Goal: Check status: Check status

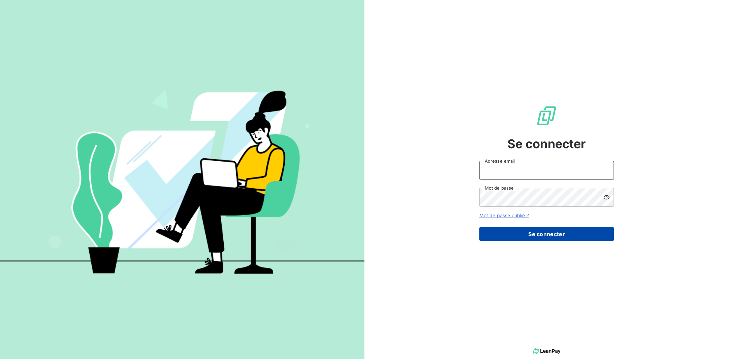
type input "[EMAIL_ADDRESS][DOMAIN_NAME]"
click at [554, 232] on button "Se connecter" at bounding box center [546, 234] width 135 height 14
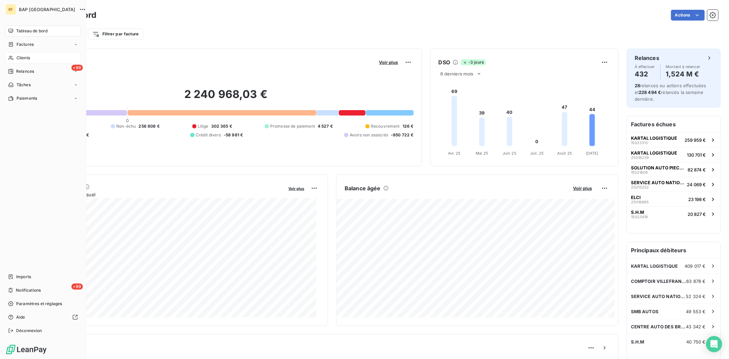
drag, startPoint x: 18, startPoint y: 57, endPoint x: 71, endPoint y: 52, distance: 53.1
click at [19, 57] on span "Clients" at bounding box center [23, 58] width 13 height 6
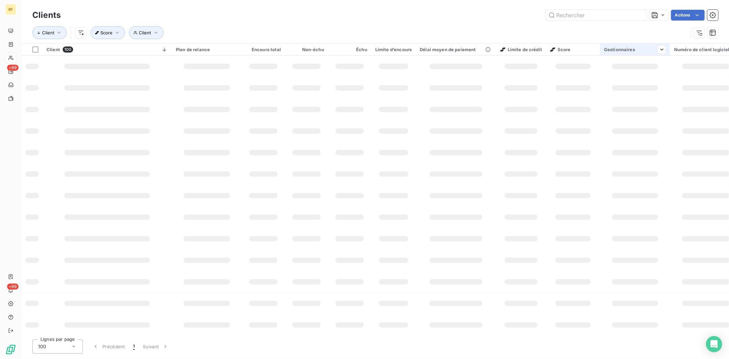
click at [580, 17] on input "text" at bounding box center [596, 15] width 101 height 11
click at [580, 17] on input "centre auto" at bounding box center [596, 15] width 101 height 11
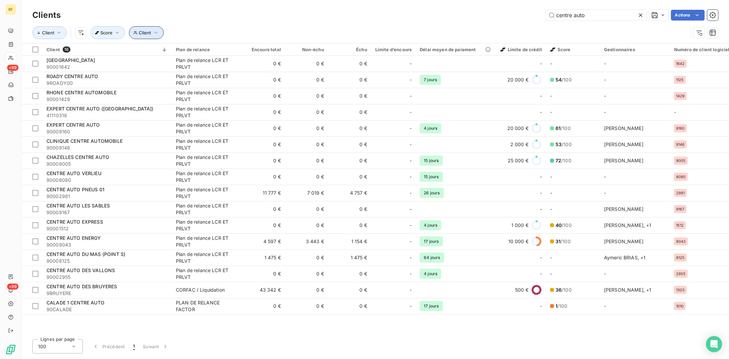
click at [149, 33] on span "Client" at bounding box center [145, 32] width 12 height 5
click at [148, 29] on button "Client" at bounding box center [146, 32] width 35 height 13
drag, startPoint x: 598, startPoint y: 13, endPoint x: 505, endPoint y: 12, distance: 92.7
click at [505, 12] on div "centre auto Actions" at bounding box center [394, 15] width 650 height 11
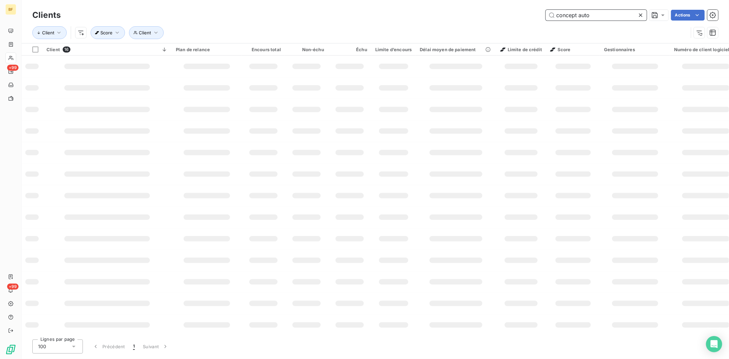
type input "concept auto"
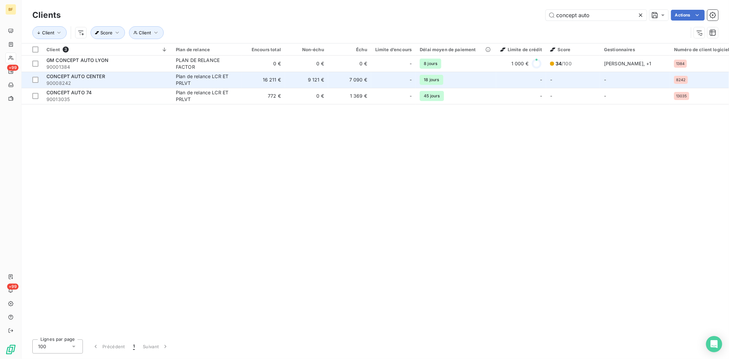
click at [87, 80] on span "90008242" at bounding box center [106, 83] width 121 height 7
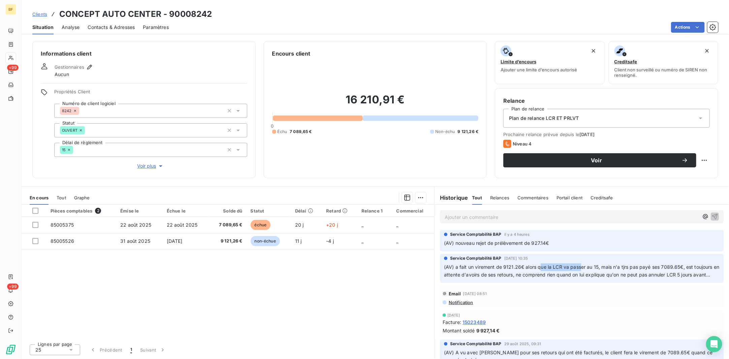
drag, startPoint x: 570, startPoint y: 269, endPoint x: 606, endPoint y: 275, distance: 37.1
click at [606, 275] on span "(AV) a fait un virement de 9121.26€ alors que la LCR va passer au 15, mais n'a …" at bounding box center [582, 270] width 277 height 13
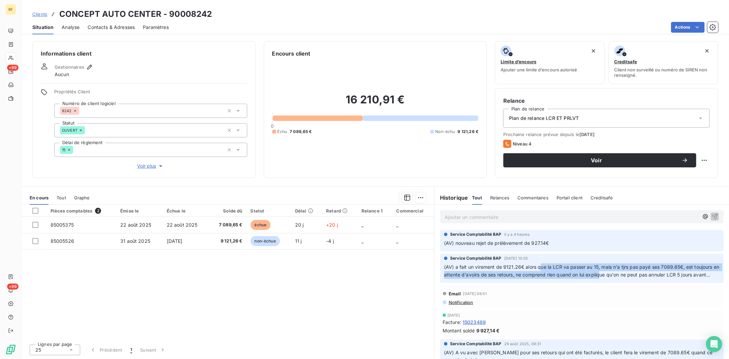
click at [472, 277] on span "(AV) a fait un virement de 9121.26€ alors que la LCR va passer au 15, mais n'a …" at bounding box center [582, 270] width 277 height 13
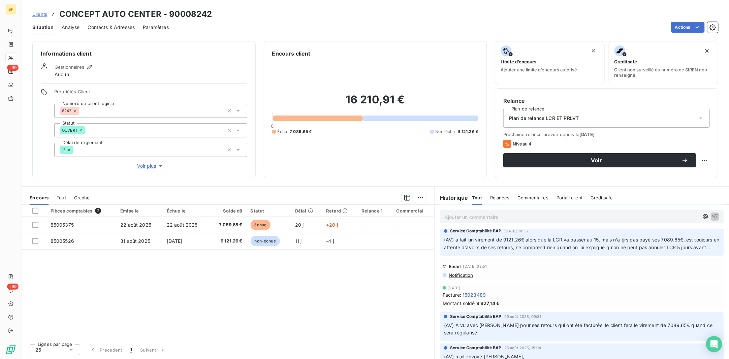
scroll to position [42, 0]
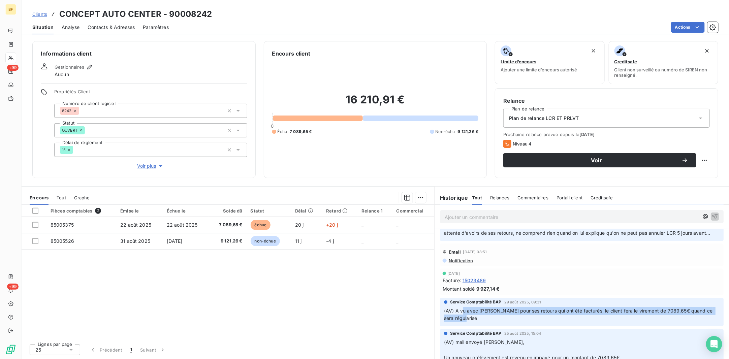
drag, startPoint x: 463, startPoint y: 318, endPoint x: 519, endPoint y: 326, distance: 56.9
click at [519, 323] on p "(AV) A vu avec [PERSON_NAME] pour ses retours qui ont été facturés, le client f…" at bounding box center [582, 314] width 276 height 15
click at [516, 323] on p "(AV) A vu avec [PERSON_NAME] pour ses retours qui ont été facturés, le client f…" at bounding box center [582, 314] width 276 height 15
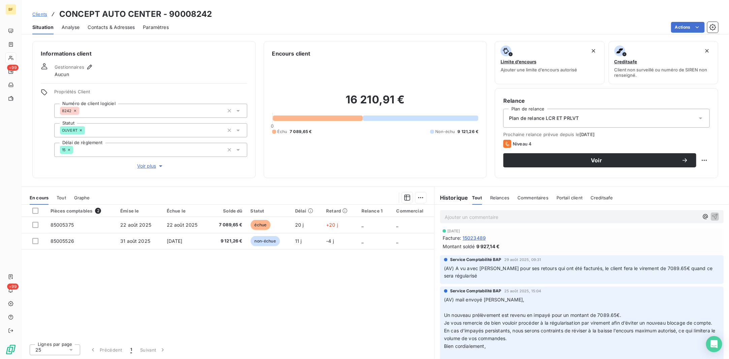
scroll to position [126, 0]
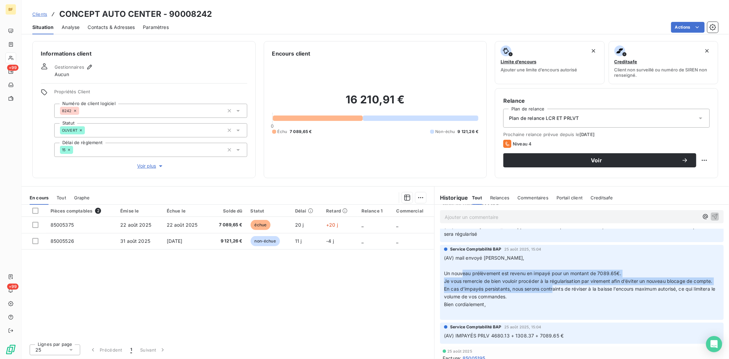
drag, startPoint x: 465, startPoint y: 282, endPoint x: 554, endPoint y: 307, distance: 92.1
click at [554, 307] on p "(AV) mail envoyé [PERSON_NAME], ﻿ Un nouveau prélèvement est revenu en impayé p…" at bounding box center [582, 285] width 276 height 62
click at [507, 300] on span "En cas d’impayés persistants, nous serons contraints de réviser à la baisse l’e…" at bounding box center [580, 292] width 273 height 13
click at [499, 300] on span "En cas d’impayés persistants, nous serons contraints de réviser à la baisse l’e…" at bounding box center [580, 292] width 273 height 13
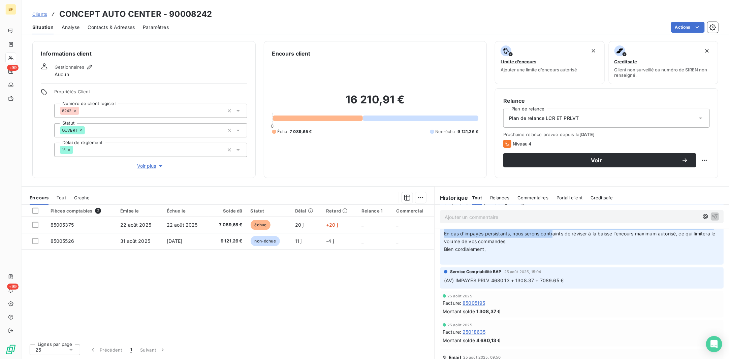
scroll to position [168, 0]
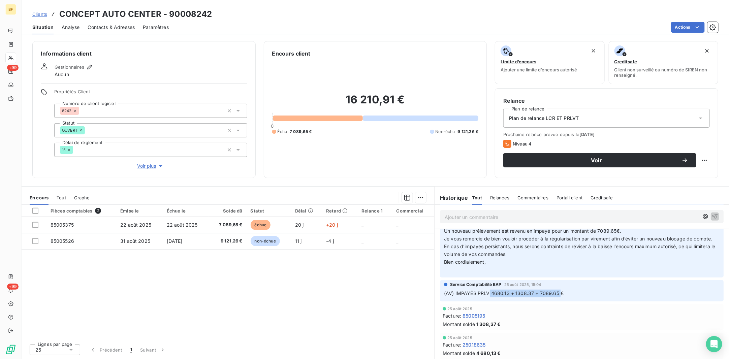
drag, startPoint x: 517, startPoint y: 308, endPoint x: 558, endPoint y: 310, distance: 40.8
click at [558, 296] on span "(AV) IMPAYÉS PRLV 4680.13 + 1308.37 + 7089.65 €" at bounding box center [504, 293] width 120 height 6
drag, startPoint x: 558, startPoint y: 310, endPoint x: 552, endPoint y: 309, distance: 5.7
click at [558, 296] on span "(AV) IMPAYÉS PRLV 4680.13 + 1308.37 + 7089.65 €" at bounding box center [504, 293] width 120 height 6
click at [479, 272] on p "(AV) mail envoyé [PERSON_NAME], ﻿ Un nouveau prélèvement est revenu en impayé p…" at bounding box center [582, 243] width 276 height 62
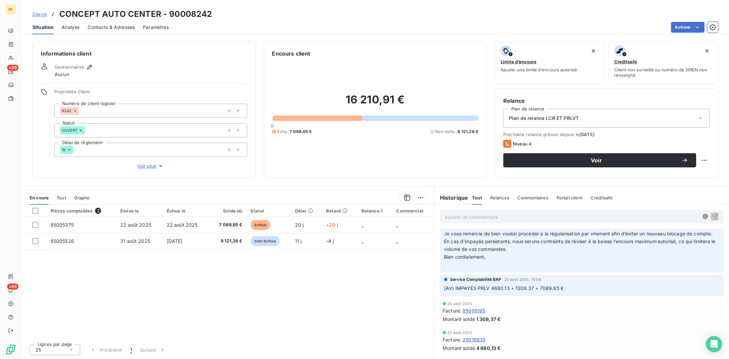
scroll to position [126, 0]
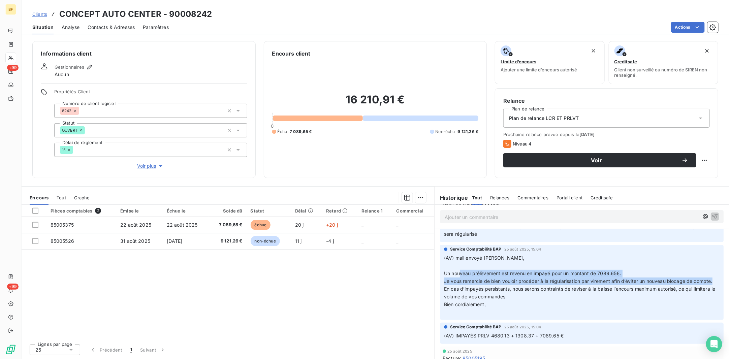
drag, startPoint x: 468, startPoint y: 280, endPoint x: 526, endPoint y: 298, distance: 60.7
click at [526, 298] on p "(AV) mail envoyé [PERSON_NAME], ﻿ Un nouveau prélèvement est revenu en impayé p…" at bounding box center [582, 285] width 276 height 62
drag, startPoint x: 526, startPoint y: 298, endPoint x: 520, endPoint y: 303, distance: 7.6
click at [526, 298] on p "(AV) mail envoyé [PERSON_NAME], ﻿ Un nouveau prélèvement est revenu en impayé p…" at bounding box center [582, 285] width 276 height 62
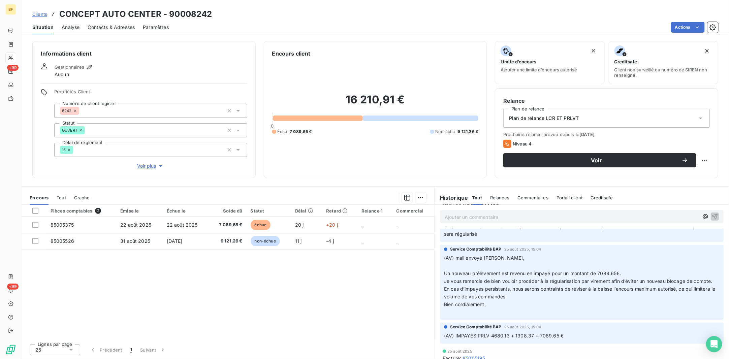
click at [486, 300] on span "En cas d’impayés persistants, nous serons contraints de réviser à la baisse l’e…" at bounding box center [580, 292] width 273 height 13
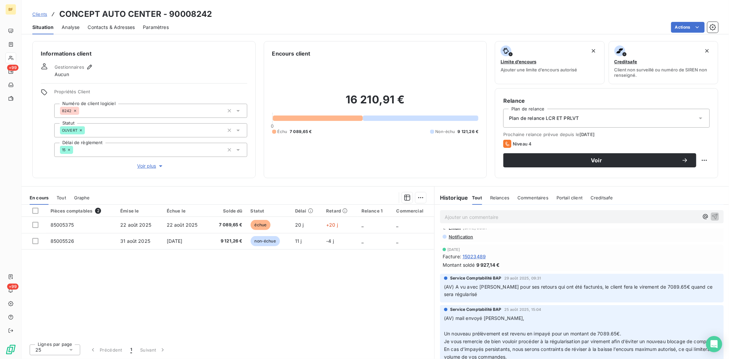
scroll to position [42, 0]
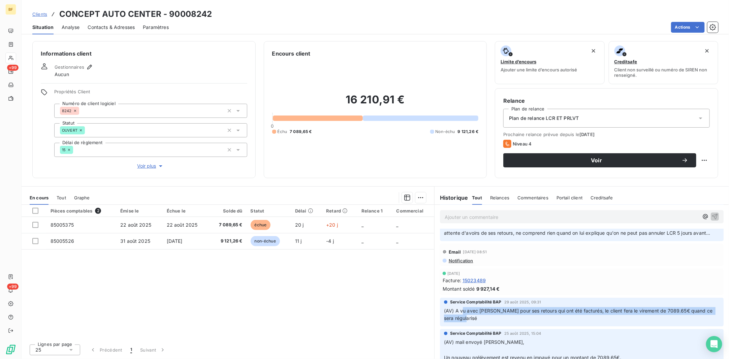
drag, startPoint x: 487, startPoint y: 320, endPoint x: 519, endPoint y: 327, distance: 33.2
click at [519, 323] on p "(AV) A vu avec [PERSON_NAME] pour ses retours qui ont été facturés, le client f…" at bounding box center [582, 314] width 276 height 15
click at [514, 323] on p "(AV) A vu avec [PERSON_NAME] pour ses retours qui ont été facturés, le client f…" at bounding box center [582, 314] width 276 height 15
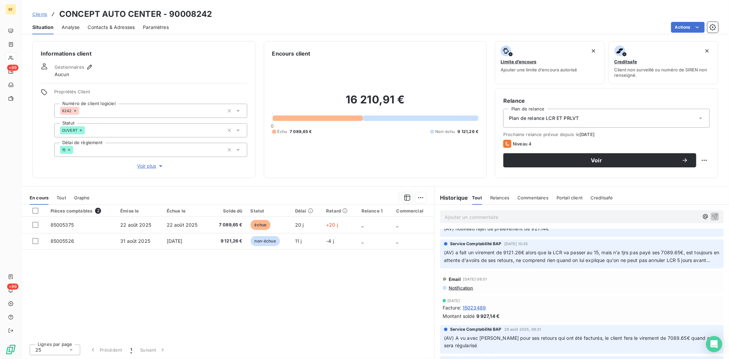
scroll to position [0, 0]
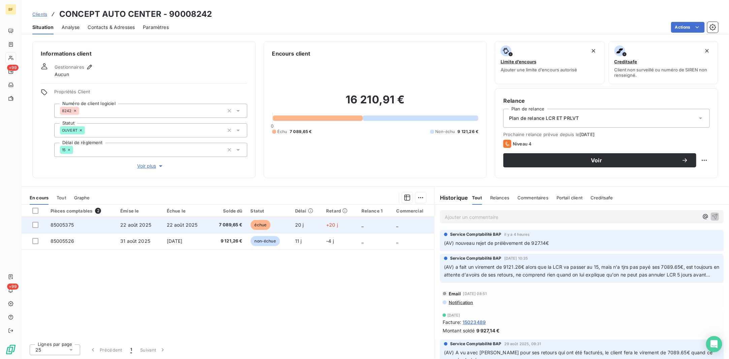
click at [126, 223] on span "22 août 2025" at bounding box center [135, 225] width 31 height 6
drag, startPoint x: 79, startPoint y: 228, endPoint x: 49, endPoint y: 226, distance: 29.4
click at [49, 226] on td "85005375" at bounding box center [81, 225] width 70 height 16
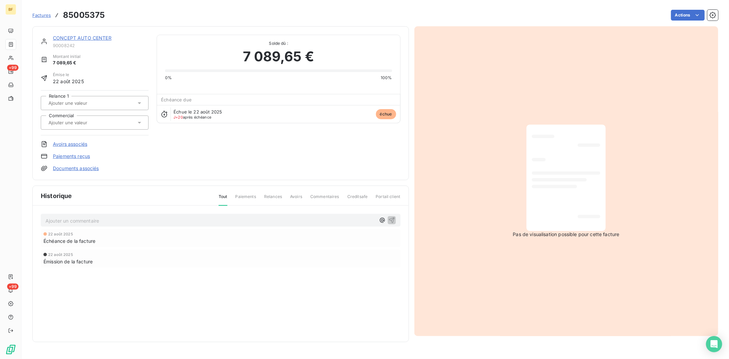
click at [69, 36] on link "CONCEPT AUTO CENTER" at bounding box center [82, 38] width 59 height 6
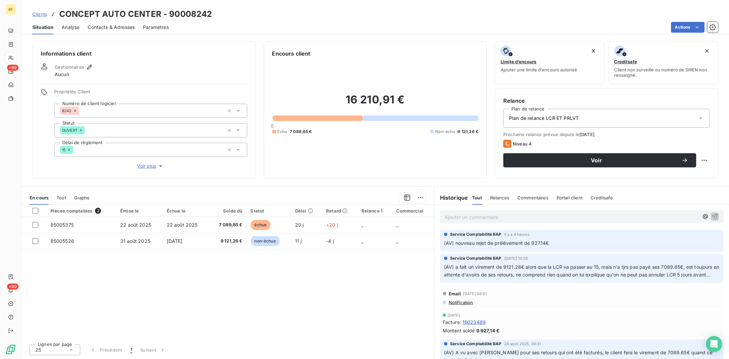
click at [58, 197] on span "Tout" at bounding box center [61, 197] width 9 height 5
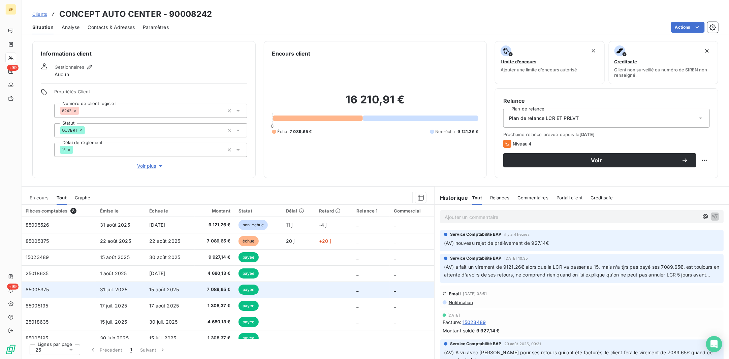
click at [43, 290] on span "85005375" at bounding box center [37, 290] width 23 height 6
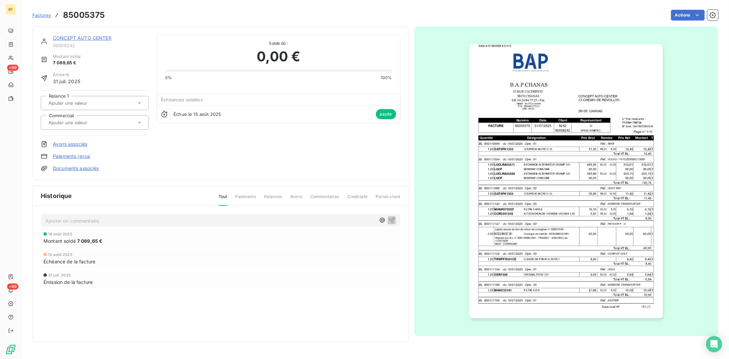
click at [44, 14] on span "Factures" at bounding box center [41, 14] width 19 height 5
click at [88, 36] on link "CONCEPT AUTO CENTER" at bounding box center [82, 38] width 59 height 6
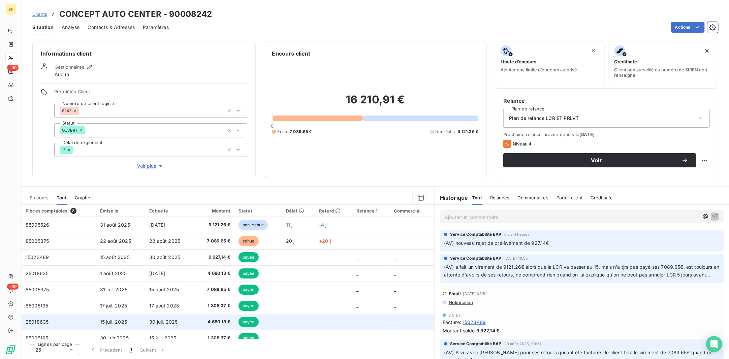
click at [112, 323] on span "15 juil. 2025" at bounding box center [113, 322] width 27 height 6
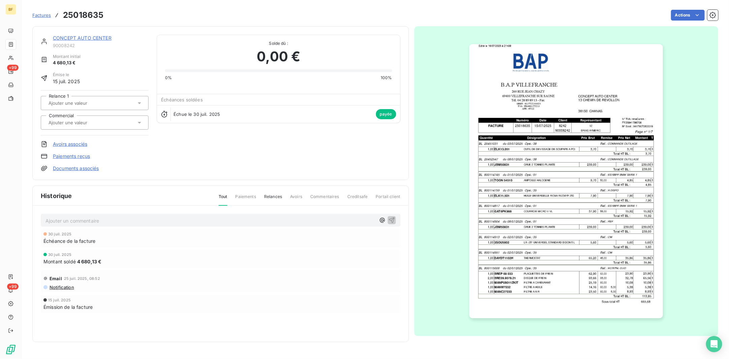
click at [43, 14] on span "Factures" at bounding box center [41, 14] width 19 height 5
click at [79, 37] on link "CONCEPT AUTO CENTER" at bounding box center [82, 38] width 59 height 6
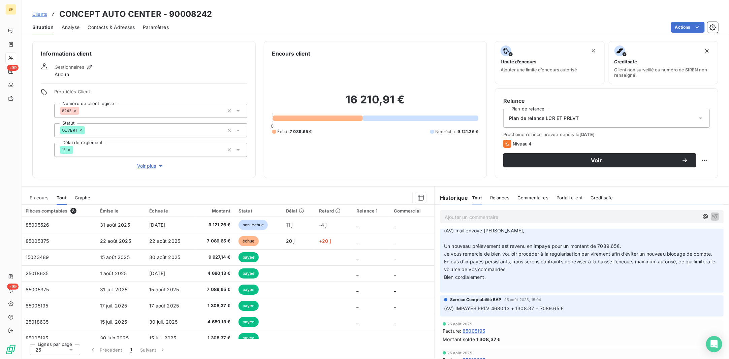
scroll to position [168, 0]
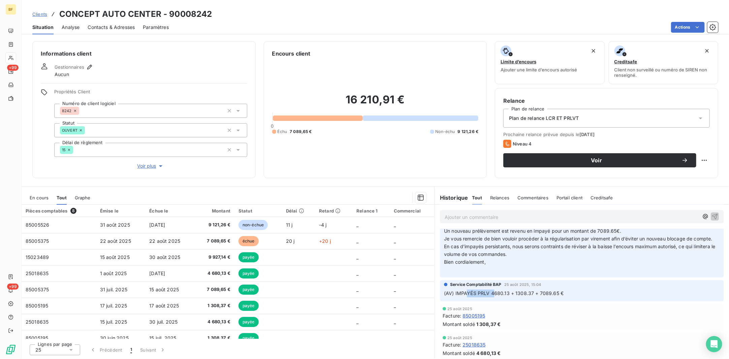
drag, startPoint x: 468, startPoint y: 308, endPoint x: 493, endPoint y: 308, distance: 25.3
click at [493, 296] on span "(AV) IMPAYÉS PRLV 4680.13 + 1308.37 + 7089.65 €" at bounding box center [504, 293] width 120 height 6
click at [496, 296] on span "(AV) IMPAYÉS PRLV 4680.13 + 1308.37 + 7089.65 €" at bounding box center [504, 293] width 120 height 6
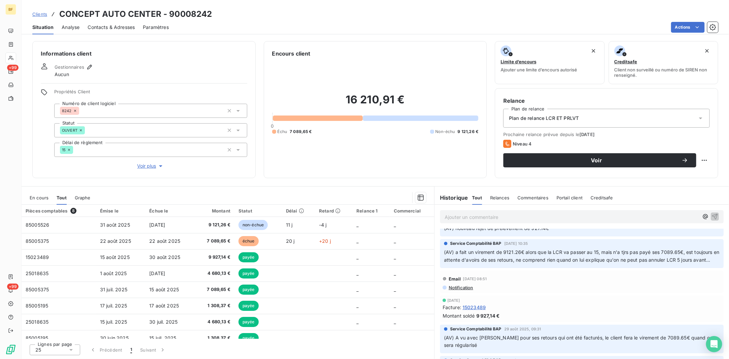
scroll to position [0, 0]
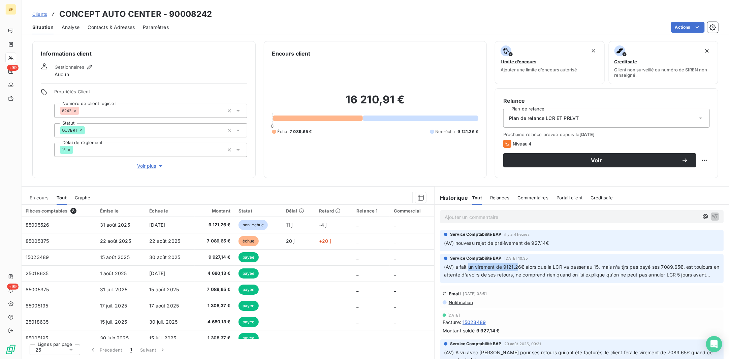
drag, startPoint x: 485, startPoint y: 264, endPoint x: 519, endPoint y: 268, distance: 34.2
click at [519, 268] on span "(AV) a fait un virement de 9121.26€ alors que la LCR va passer au 15, mais n'a …" at bounding box center [582, 270] width 277 height 13
click at [520, 268] on span "(AV) a fait un virement de 9121.26€ alors que la LCR va passer au 15, mais n'a …" at bounding box center [582, 270] width 277 height 13
click at [485, 278] on p "(AV) a fait un virement de 9121.26€ alors que la LCR va passer au 15, mais n'a …" at bounding box center [582, 270] width 276 height 15
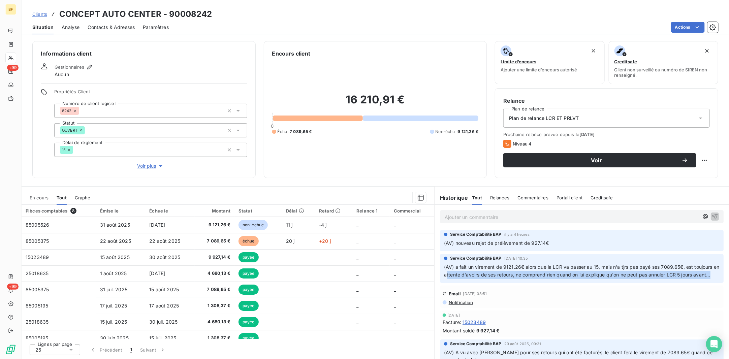
drag, startPoint x: 464, startPoint y: 277, endPoint x: 474, endPoint y: 282, distance: 11.2
click at [474, 279] on p "(AV) a fait un virement de 9121.26€ alors que la LCR va passer au 15, mais n'a …" at bounding box center [582, 270] width 276 height 15
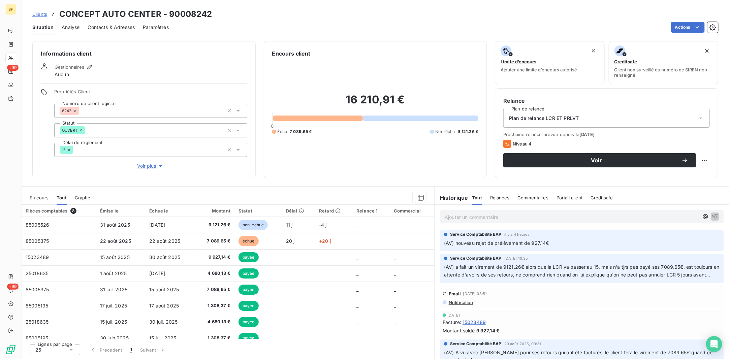
click at [539, 240] on p "(AV) nouveau rejet de prélèvement de 927.14€" at bounding box center [582, 244] width 276 height 8
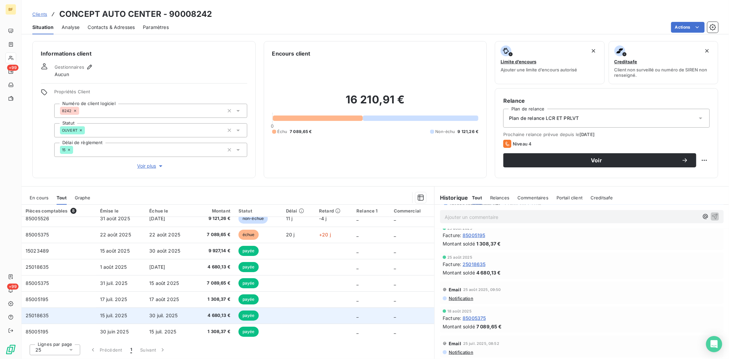
scroll to position [7, 0]
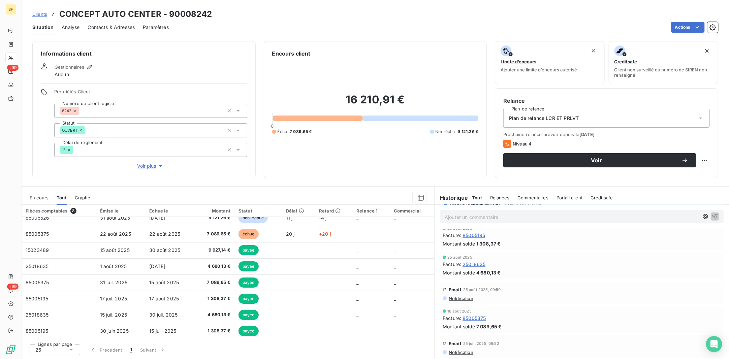
click at [59, 349] on div "25" at bounding box center [55, 350] width 51 height 11
click at [303, 355] on div "Lignes par page 25 25 50 100 Précédent 1 Suivant" at bounding box center [228, 349] width 413 height 20
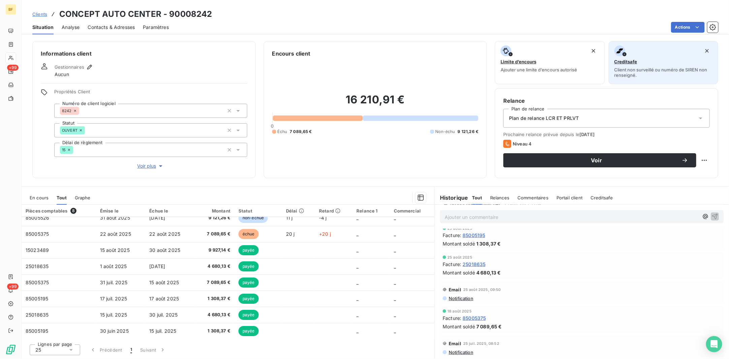
click at [634, 64] on span "Creditsafe" at bounding box center [626, 61] width 23 height 5
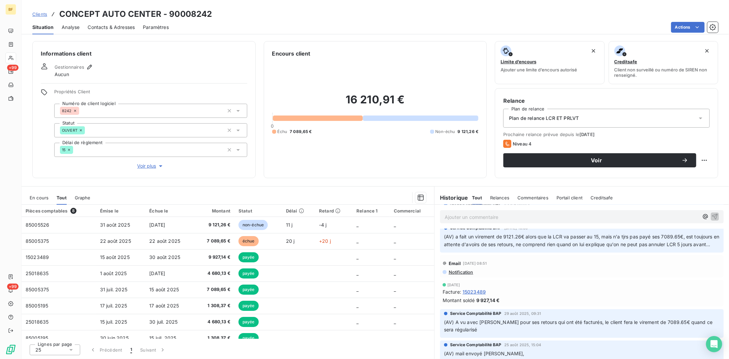
scroll to position [0, 0]
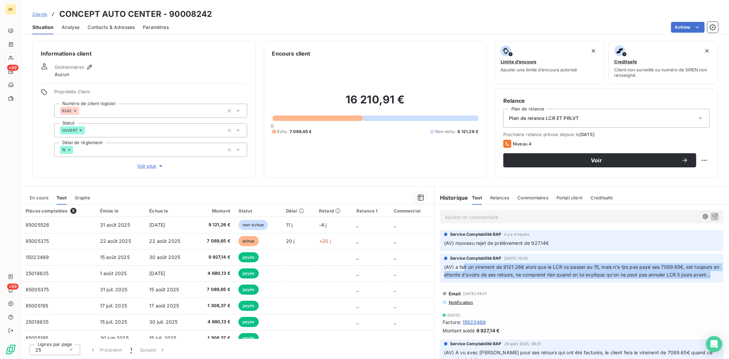
drag, startPoint x: 483, startPoint y: 274, endPoint x: 500, endPoint y: 281, distance: 18.1
click at [500, 279] on p "(AV) a fait un virement de 9121.26€ alors que la LCR va passer au 15, mais n'a …" at bounding box center [582, 270] width 276 height 15
click at [490, 279] on p "(AV) a fait un virement de 9121.26€ alors que la LCR va passer au 15, mais n'a …" at bounding box center [582, 270] width 276 height 15
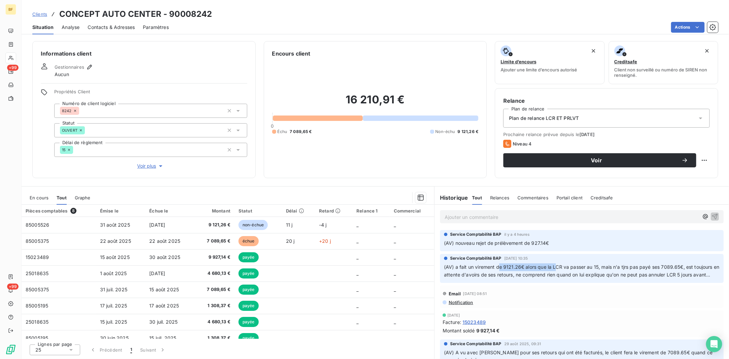
drag, startPoint x: 523, startPoint y: 267, endPoint x: 555, endPoint y: 269, distance: 32.1
click at [555, 269] on span "(AV) a fait un virement de 9121.26€ alors que la LCR va passer au 15, mais n'a …" at bounding box center [582, 270] width 277 height 13
click at [495, 268] on span "(AV) a fait un virement de 9121.26€ alors que la LCR va passer au 15, mais n'a …" at bounding box center [582, 270] width 277 height 13
